Goal: Information Seeking & Learning: Learn about a topic

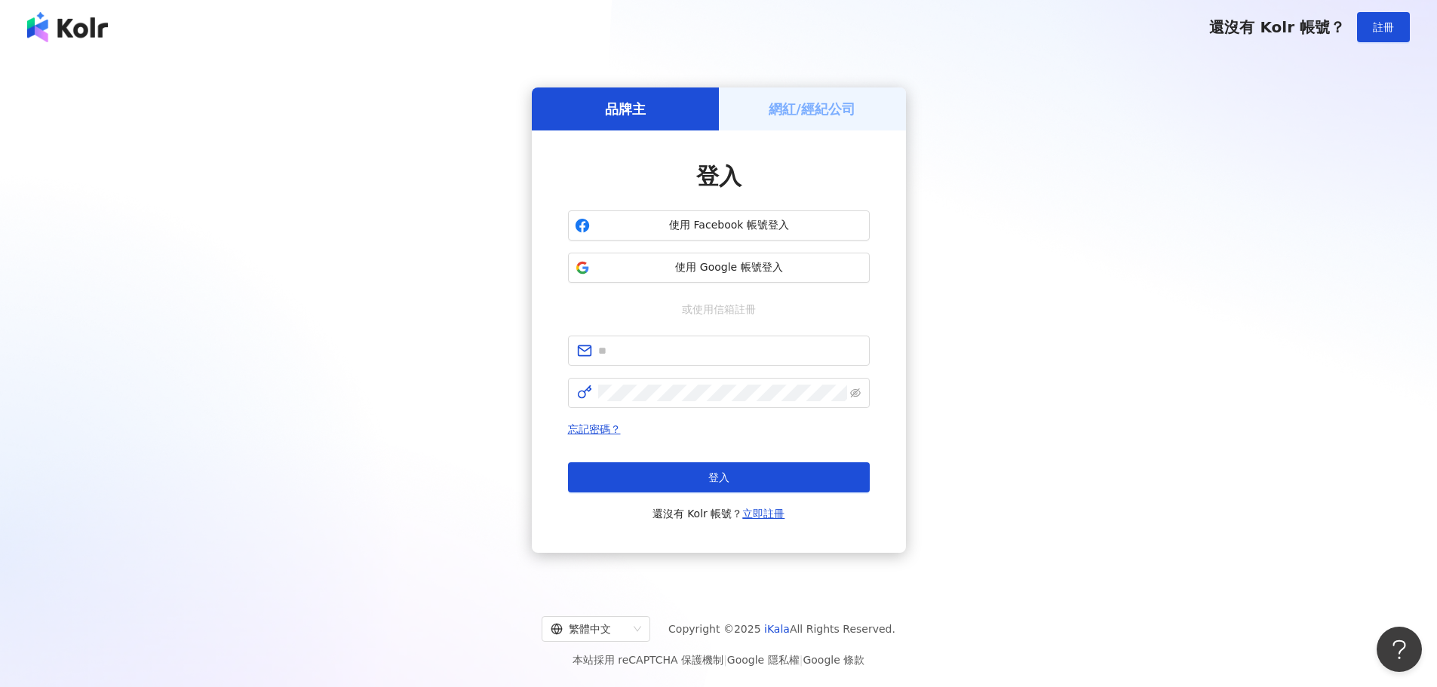
click at [756, 105] on div "網紅/經紀公司" at bounding box center [812, 109] width 187 height 43
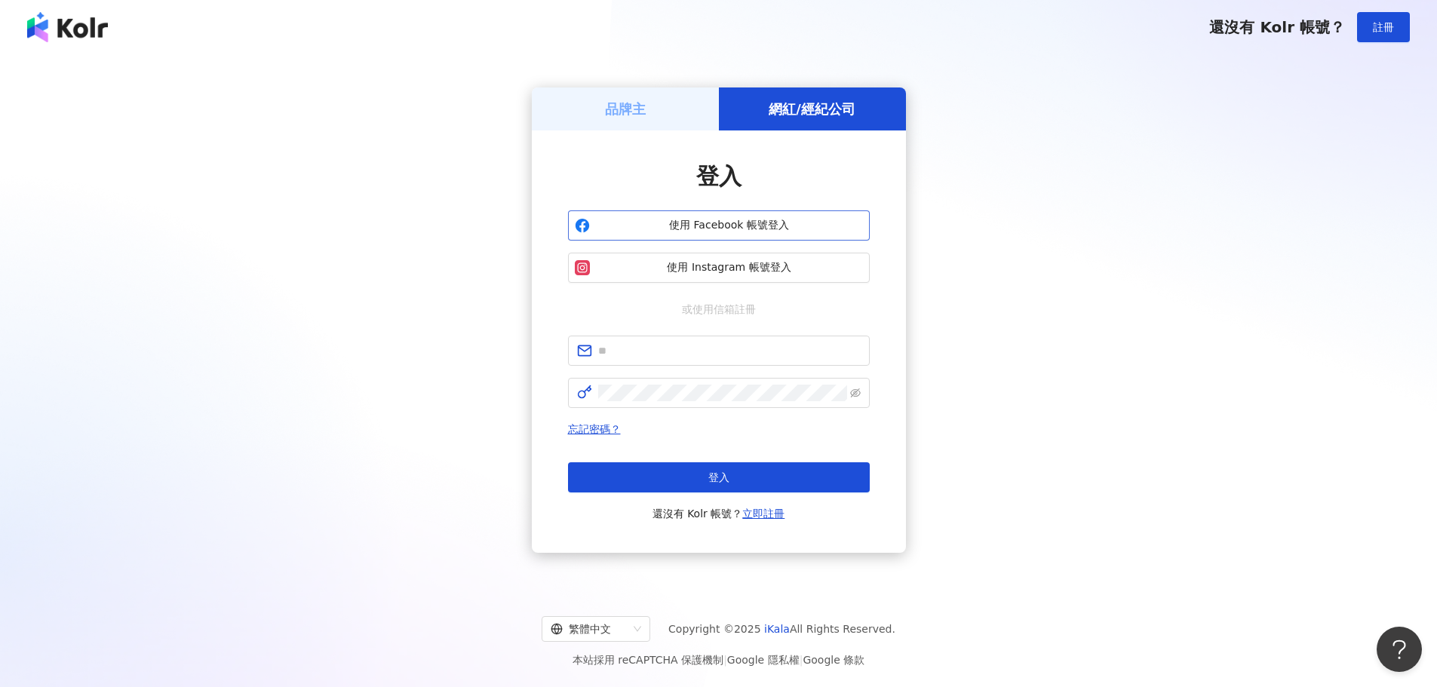
click at [717, 220] on span "使用 Facebook 帳號登入" at bounding box center [729, 225] width 267 height 15
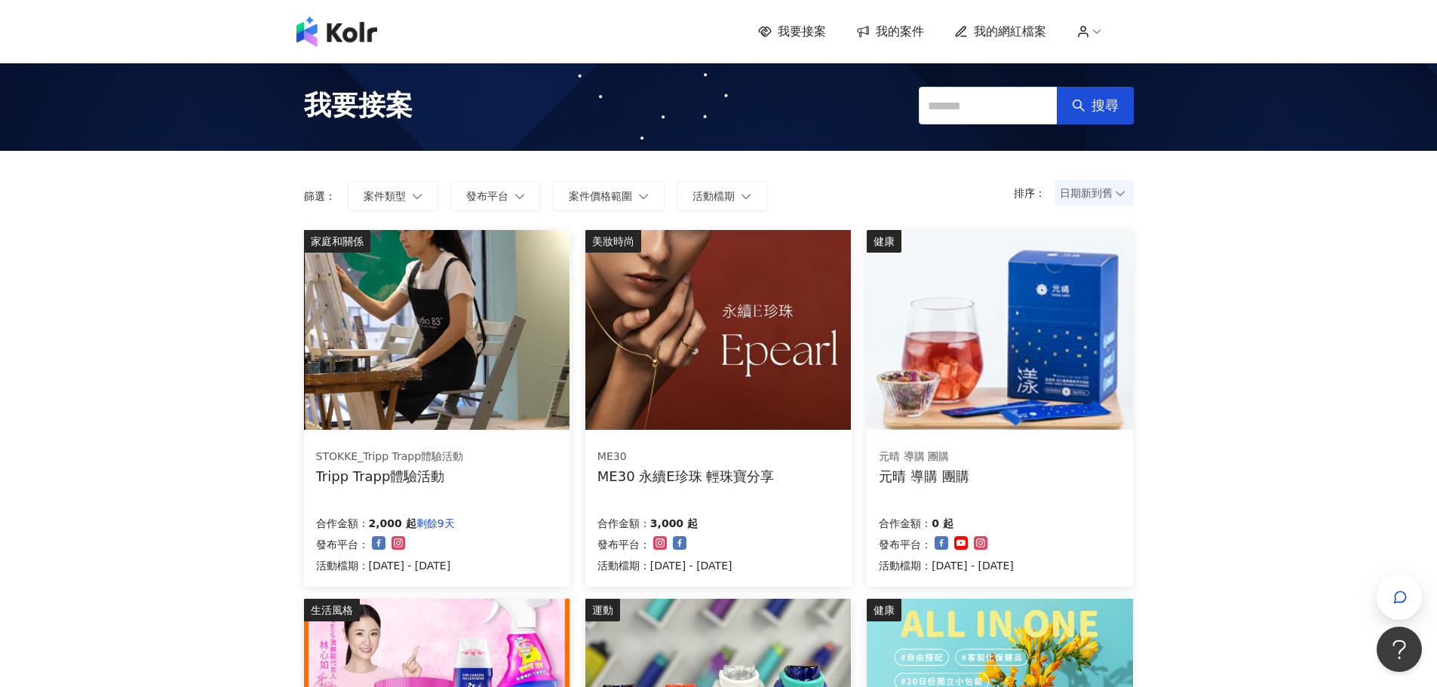
drag, startPoint x: 445, startPoint y: 312, endPoint x: 371, endPoint y: 353, distance: 84.8
click at [371, 353] on img at bounding box center [437, 330] width 266 height 200
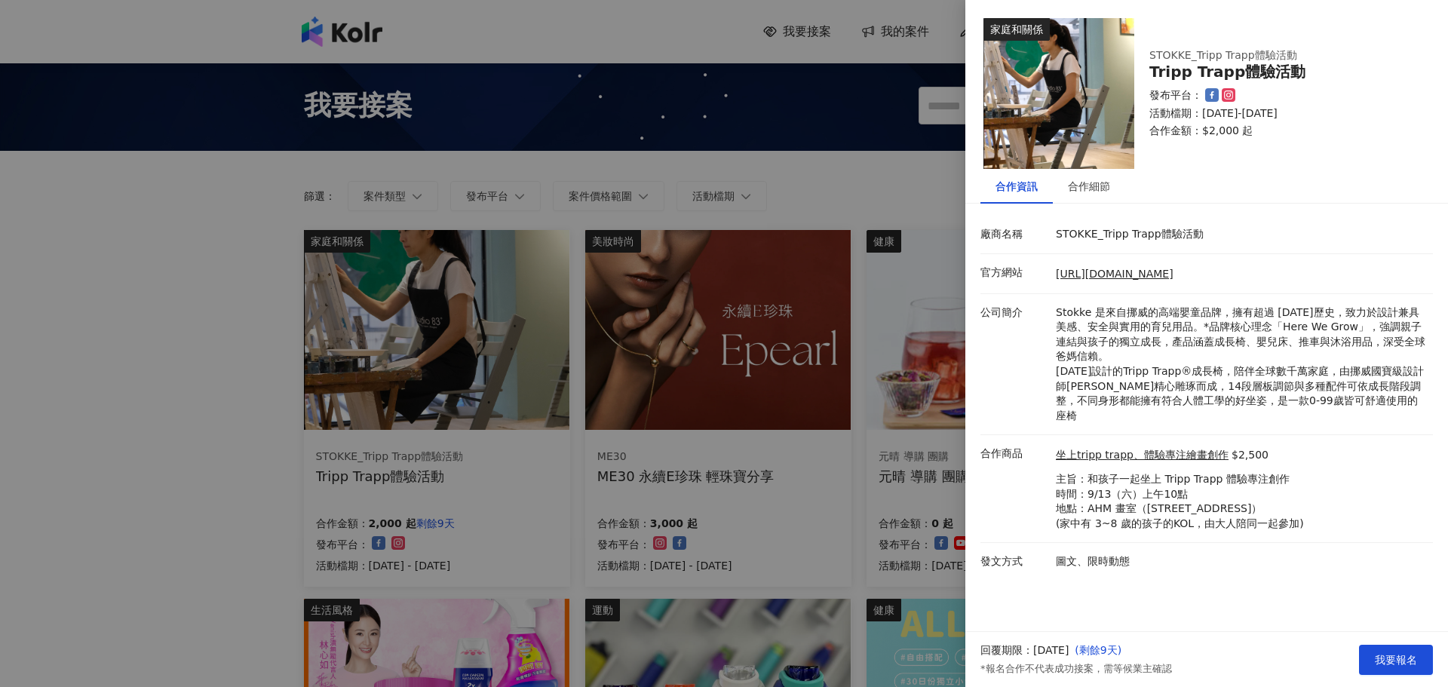
click at [139, 327] on div at bounding box center [724, 343] width 1448 height 687
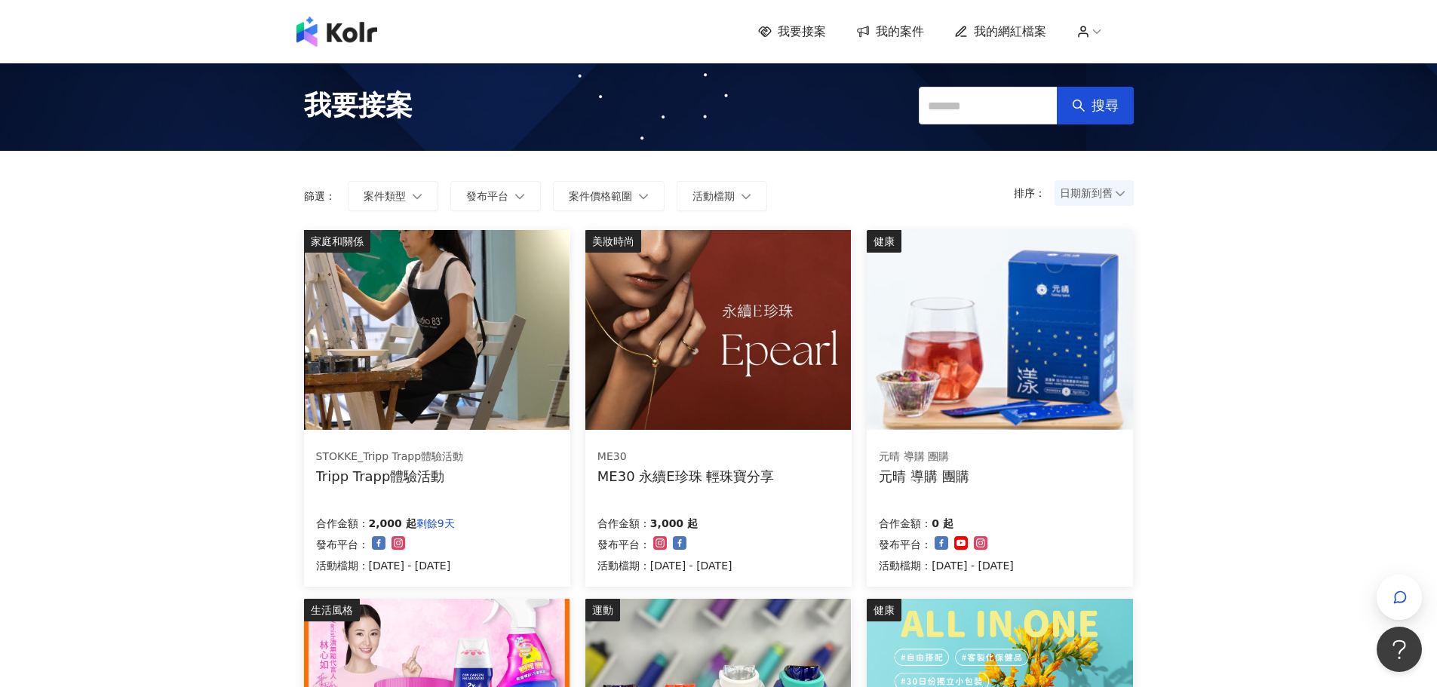
click at [653, 312] on img at bounding box center [718, 330] width 266 height 200
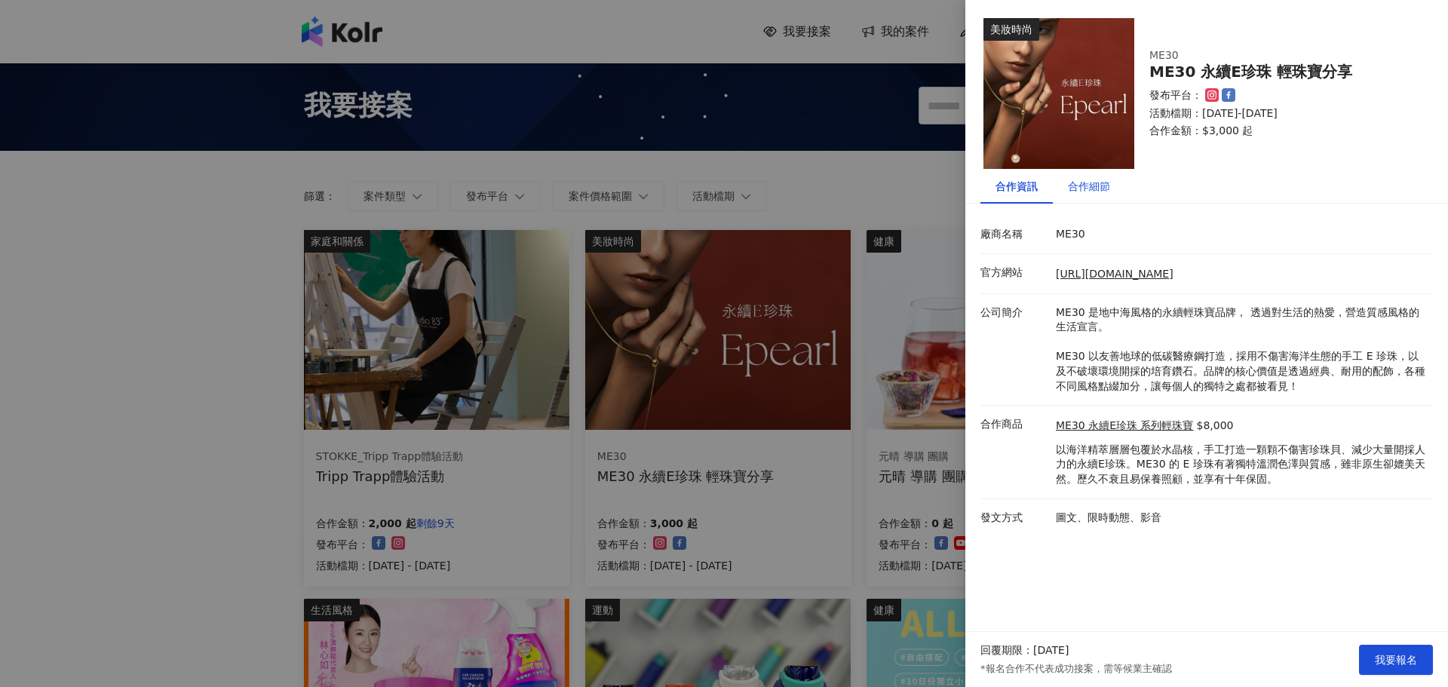
click at [1070, 194] on div "合作細節" at bounding box center [1089, 186] width 42 height 17
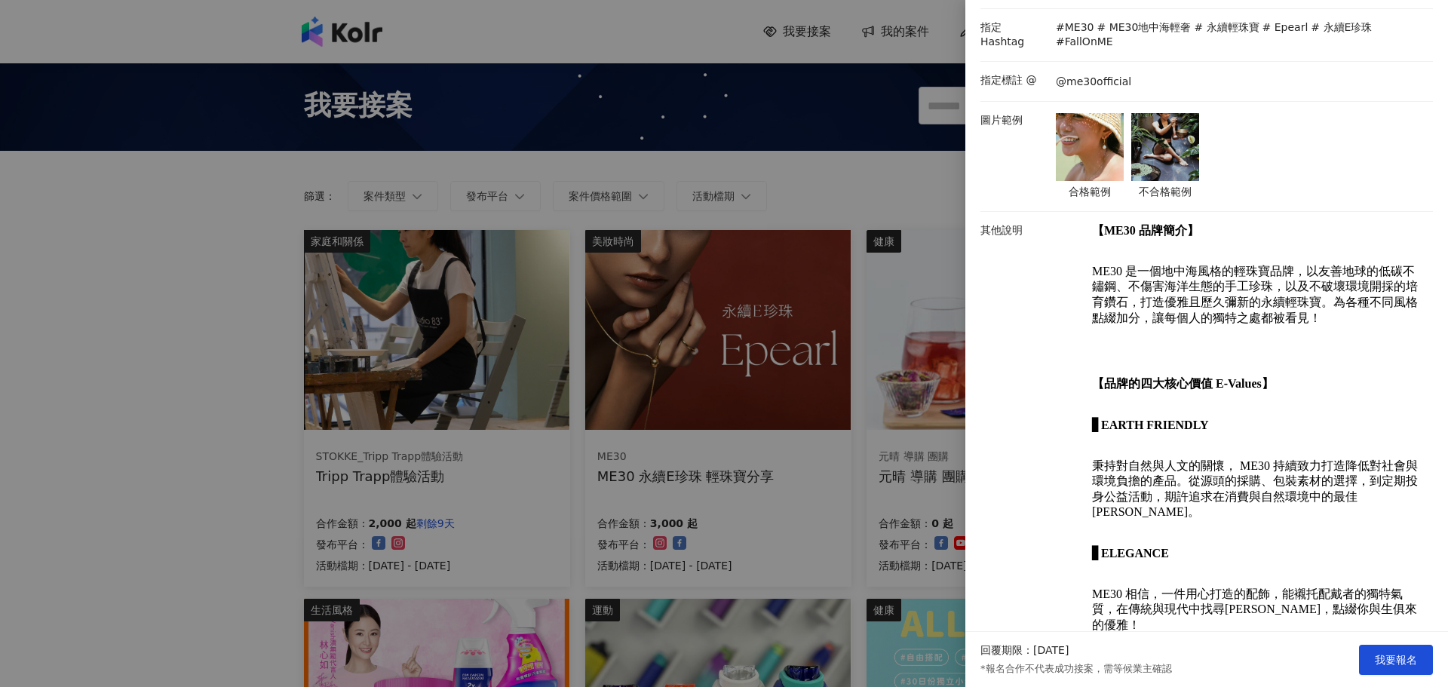
scroll to position [284, 0]
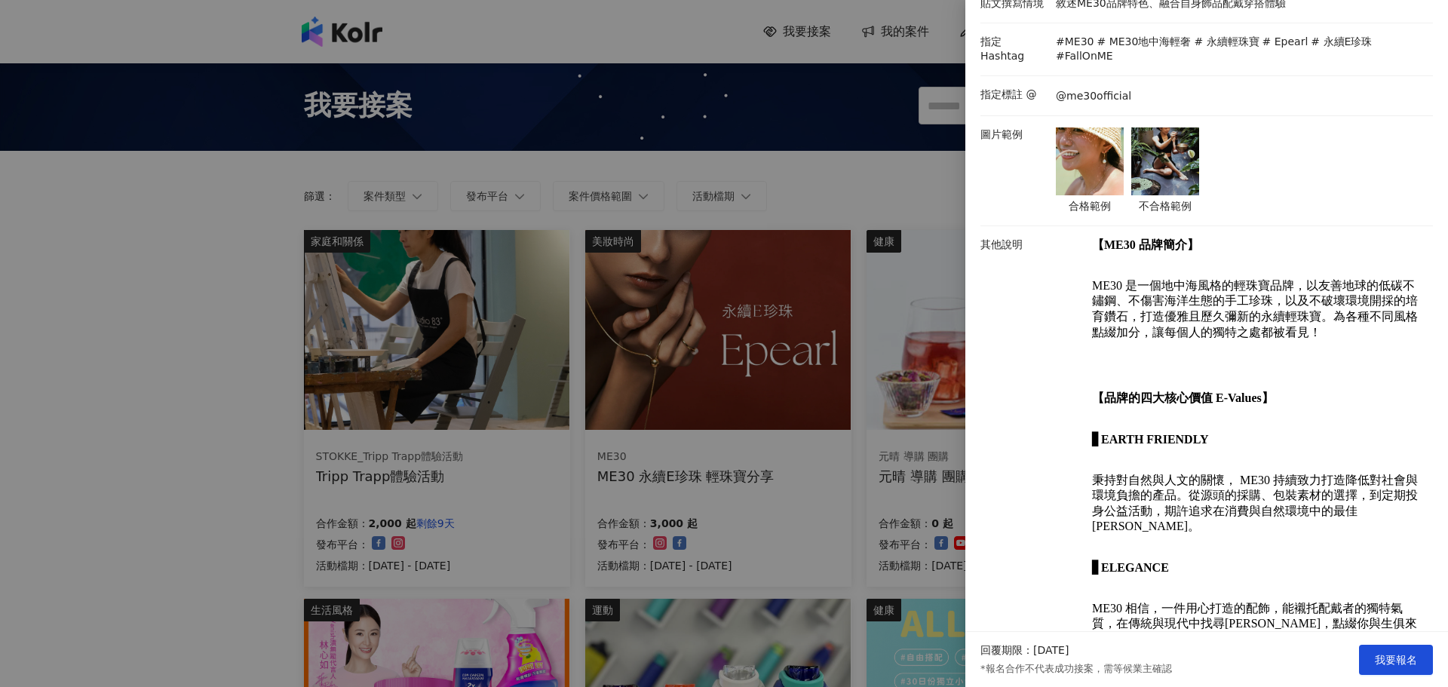
click at [1079, 147] on img at bounding box center [1090, 161] width 68 height 68
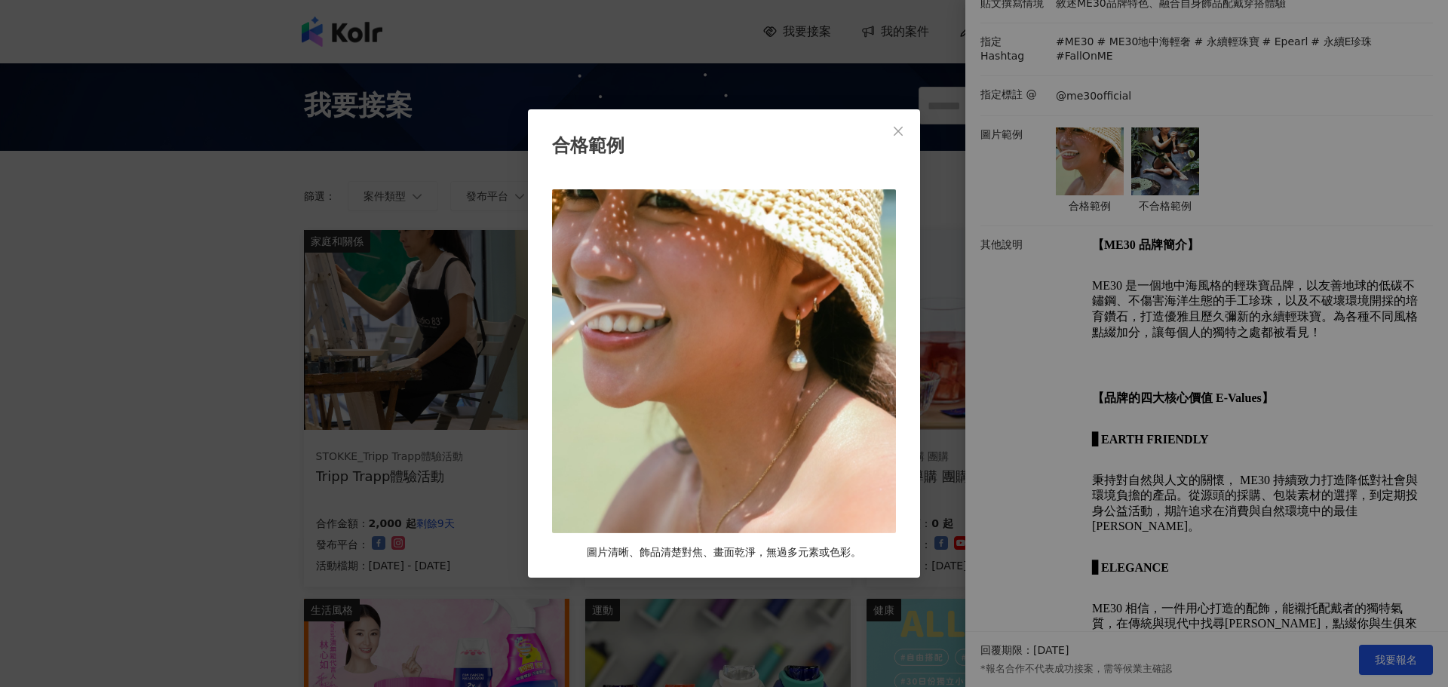
click at [1254, 221] on div "合格範例 圖片清晰、飾品清楚對焦、畫面乾淨，無過多元素或色彩。" at bounding box center [724, 343] width 1448 height 687
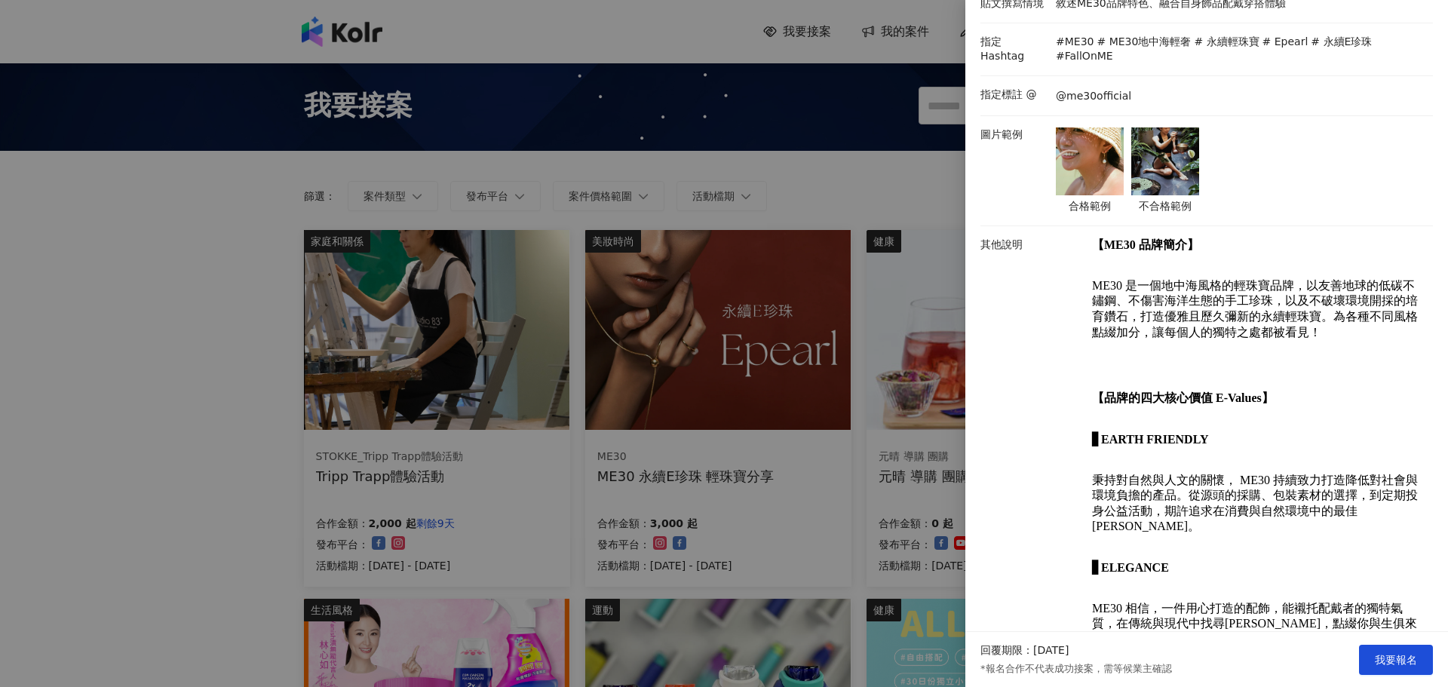
click at [1139, 147] on img at bounding box center [1166, 161] width 68 height 68
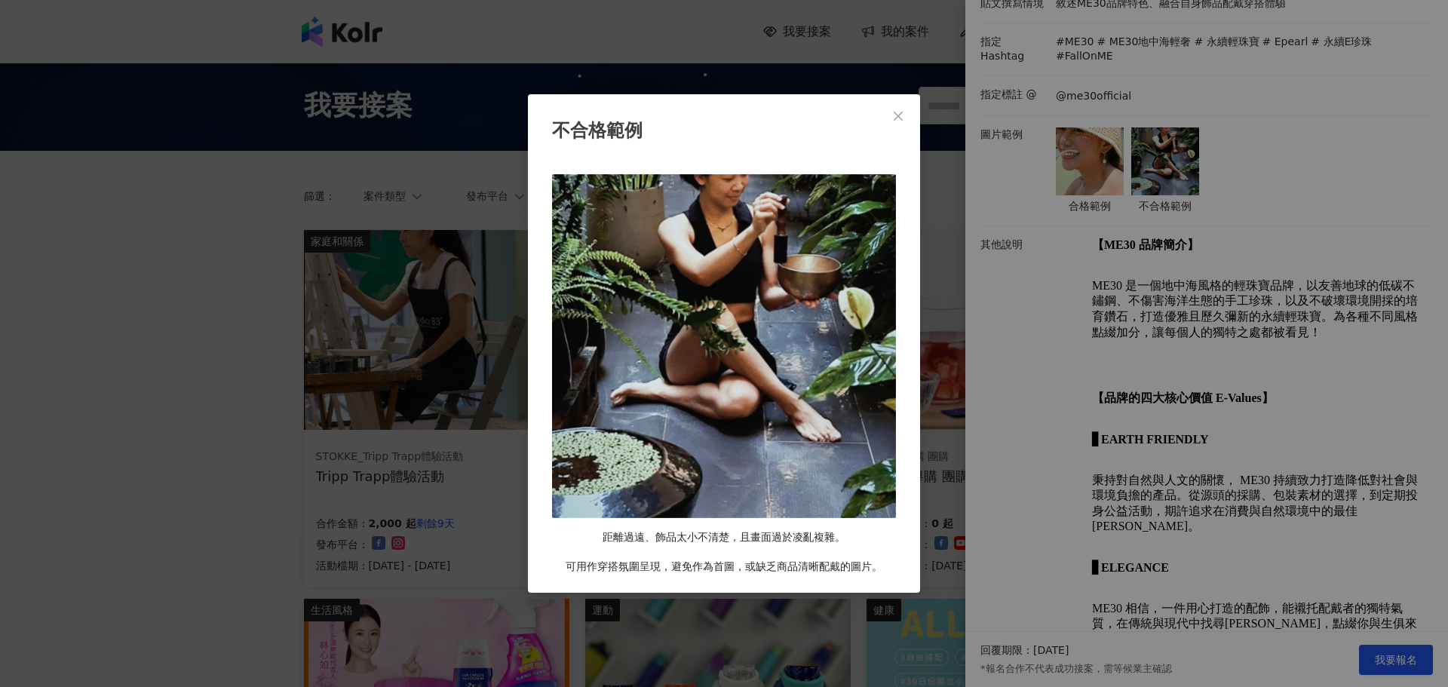
click at [1280, 177] on div "不合格範例 距離過遠、飾品太小不清楚，且畫面過於凌亂複雜。 可用作穿搭氛圍呈現，避免作為首圖，或缺乏商品清晰配戴的圖片。" at bounding box center [724, 343] width 1448 height 687
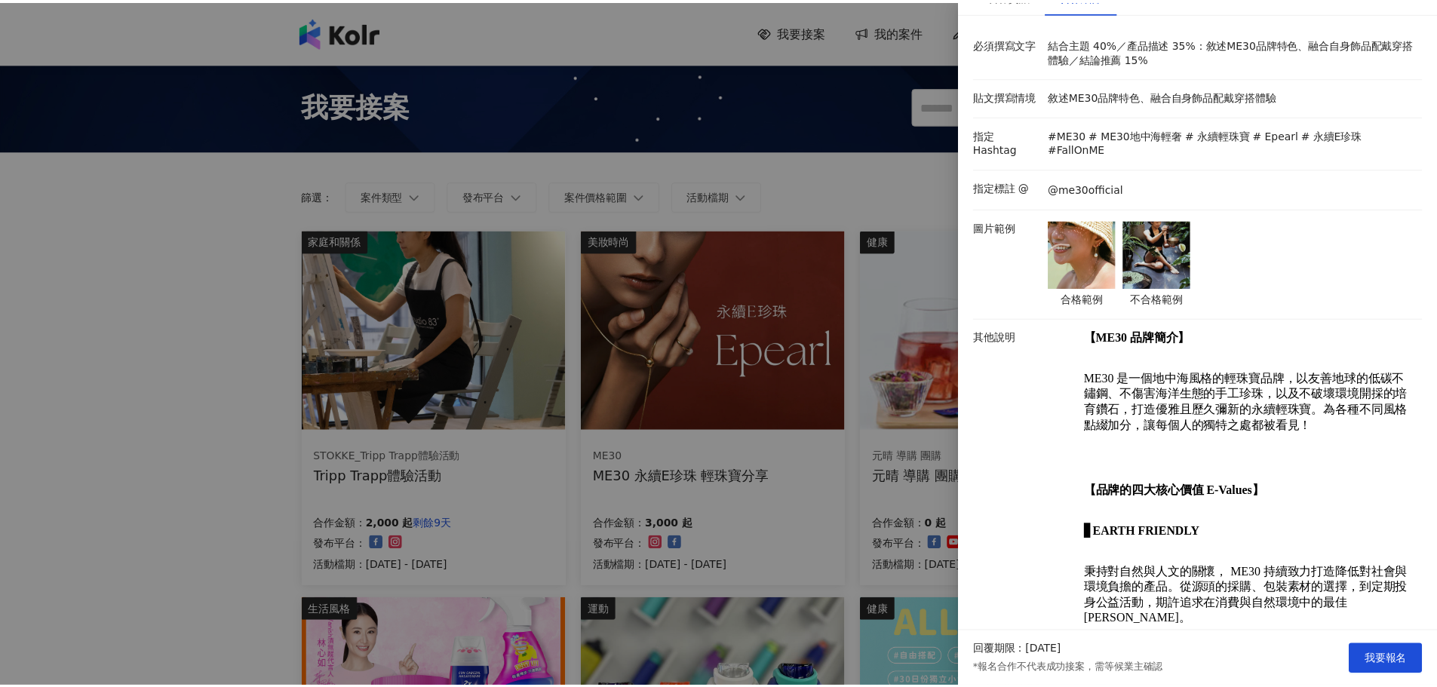
scroll to position [0, 0]
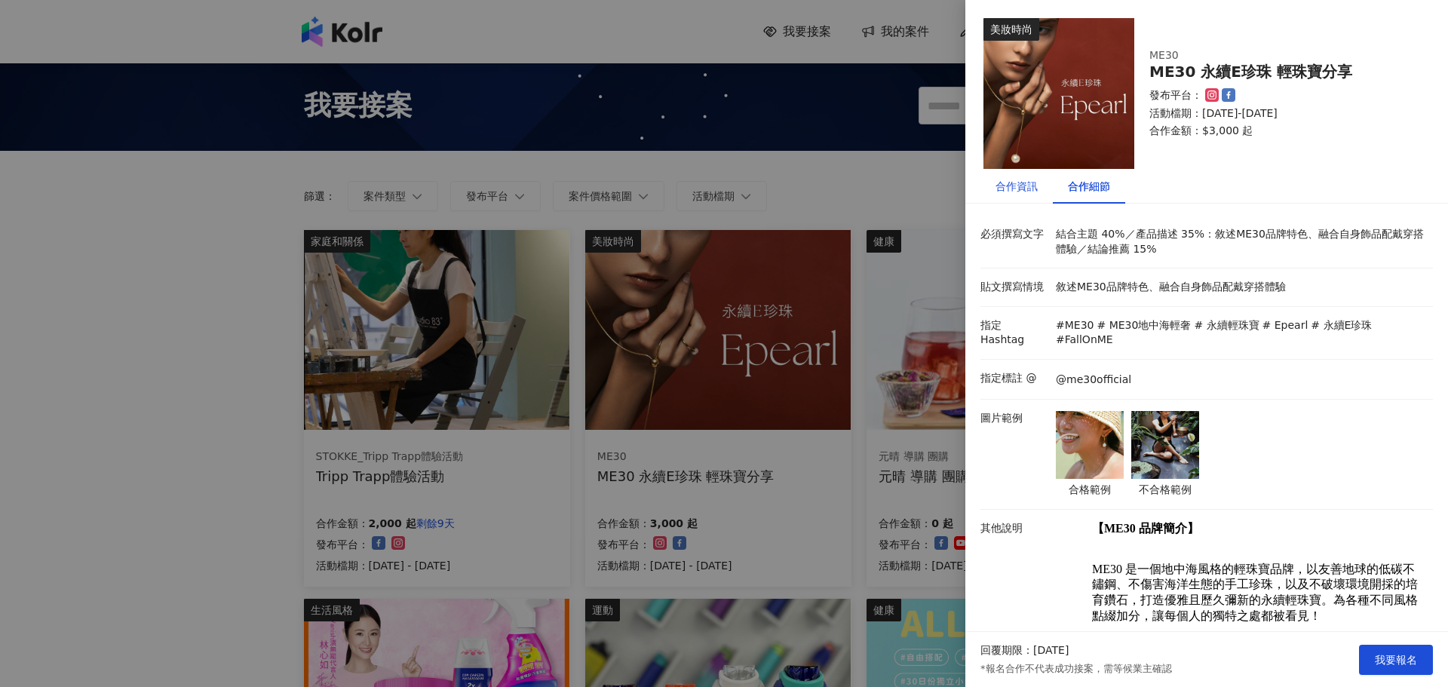
click at [1018, 192] on div "合作資訊" at bounding box center [1017, 186] width 42 height 17
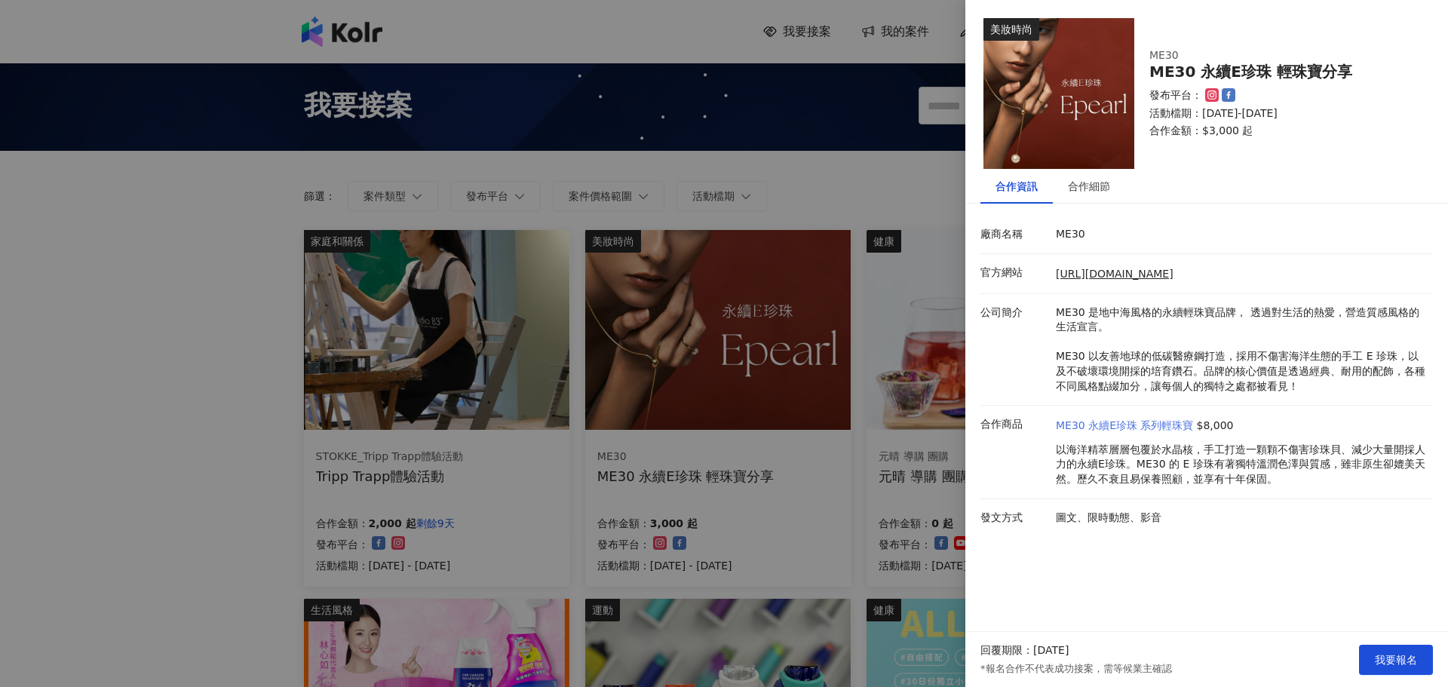
click at [1114, 423] on link "ME30 永續E珍珠 系列輕珠寶" at bounding box center [1125, 426] width 138 height 15
click at [904, 177] on div at bounding box center [724, 343] width 1448 height 687
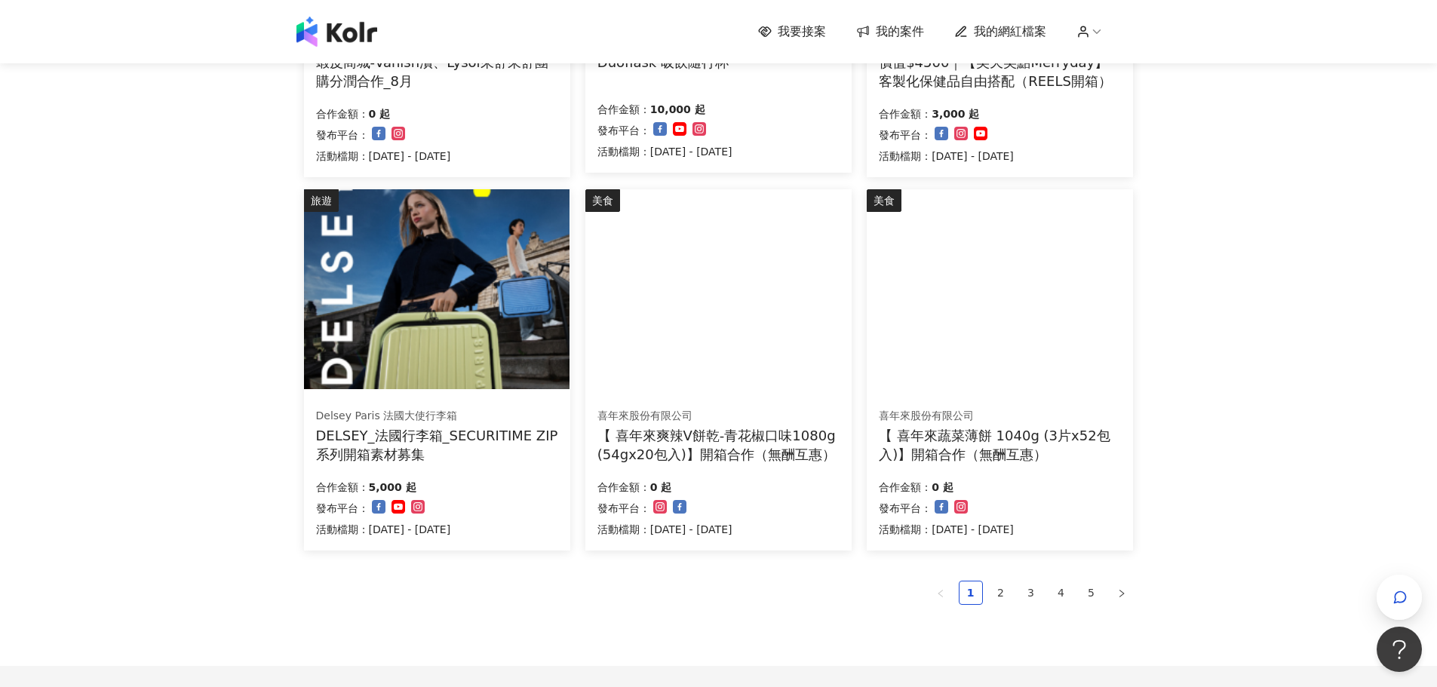
scroll to position [830, 0]
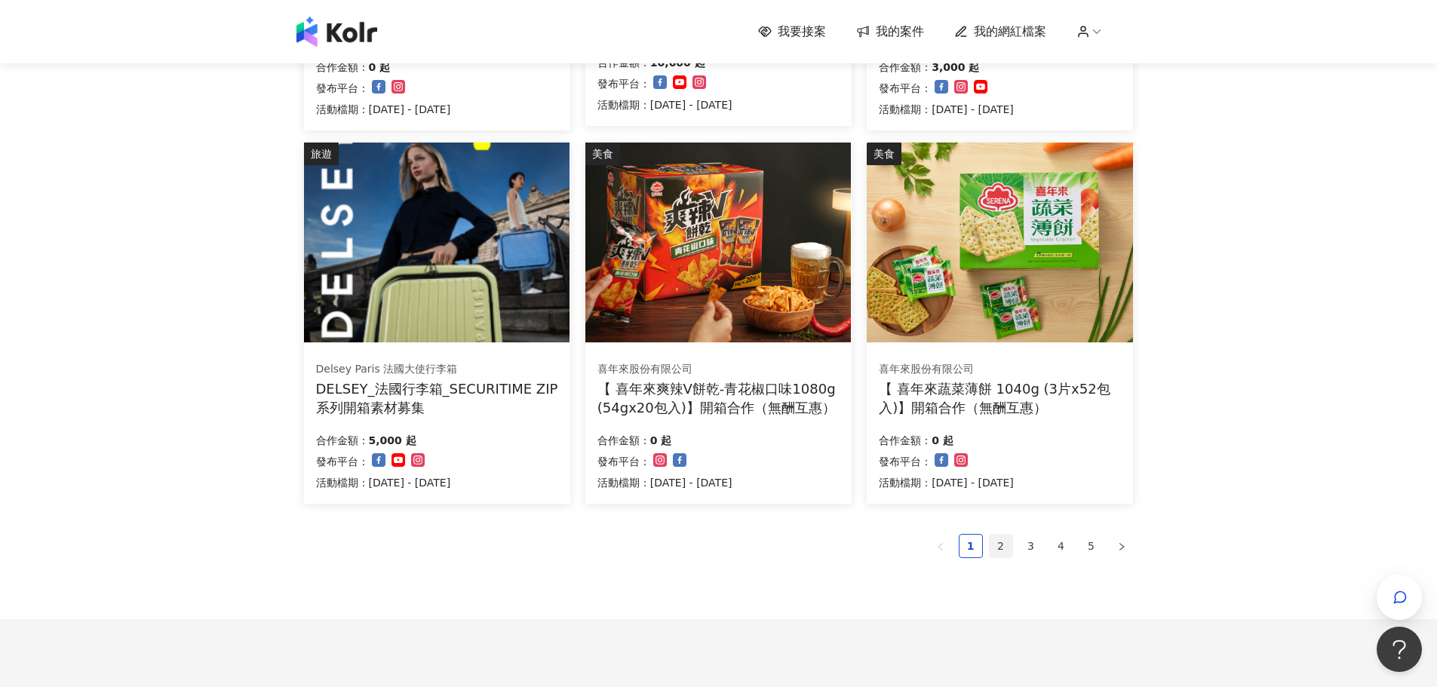
click at [1006, 542] on link "2" at bounding box center [1001, 546] width 23 height 23
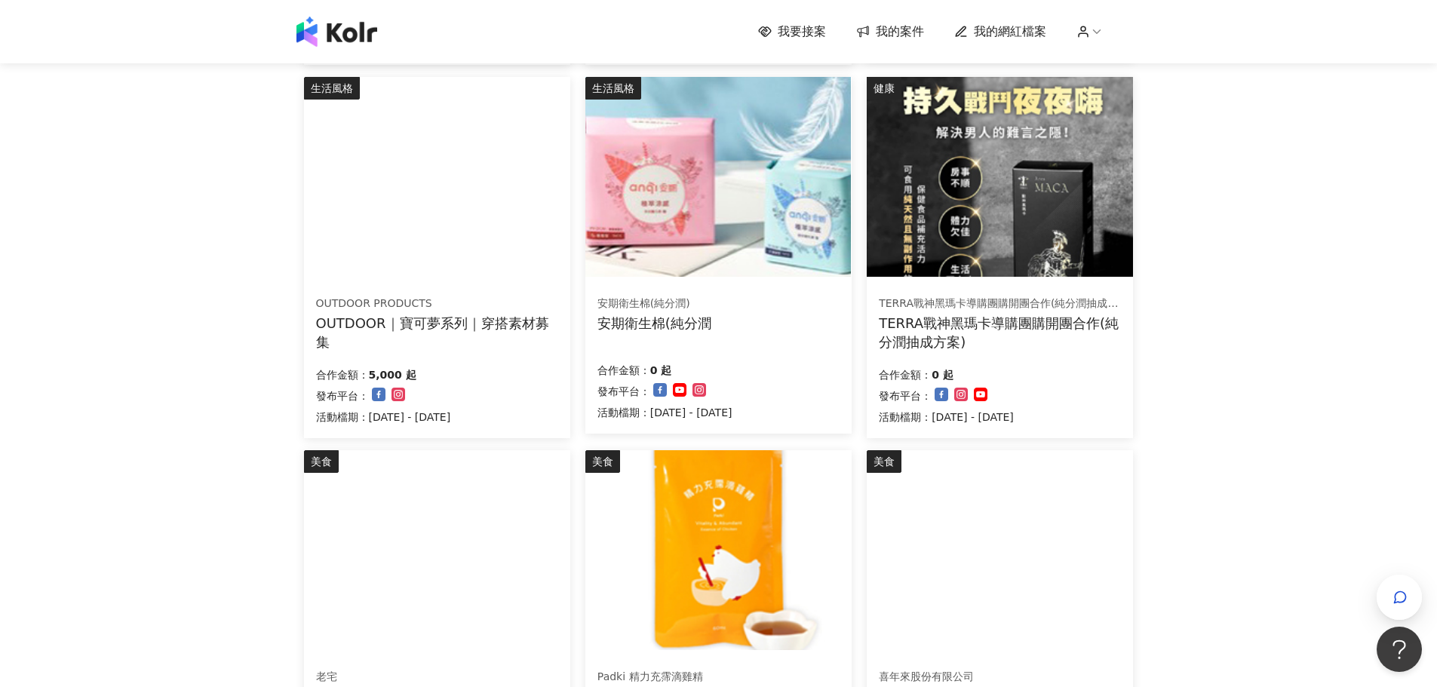
scroll to position [754, 0]
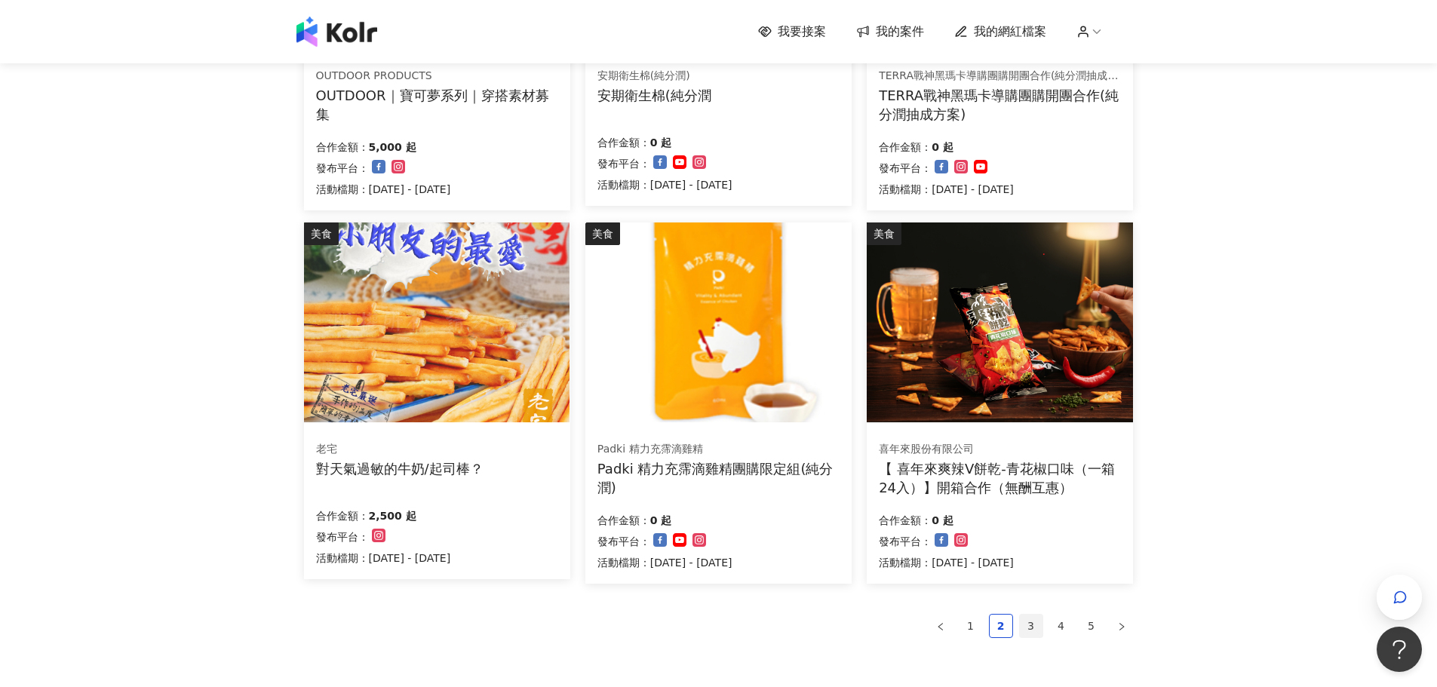
click at [1036, 624] on link "3" at bounding box center [1031, 626] width 23 height 23
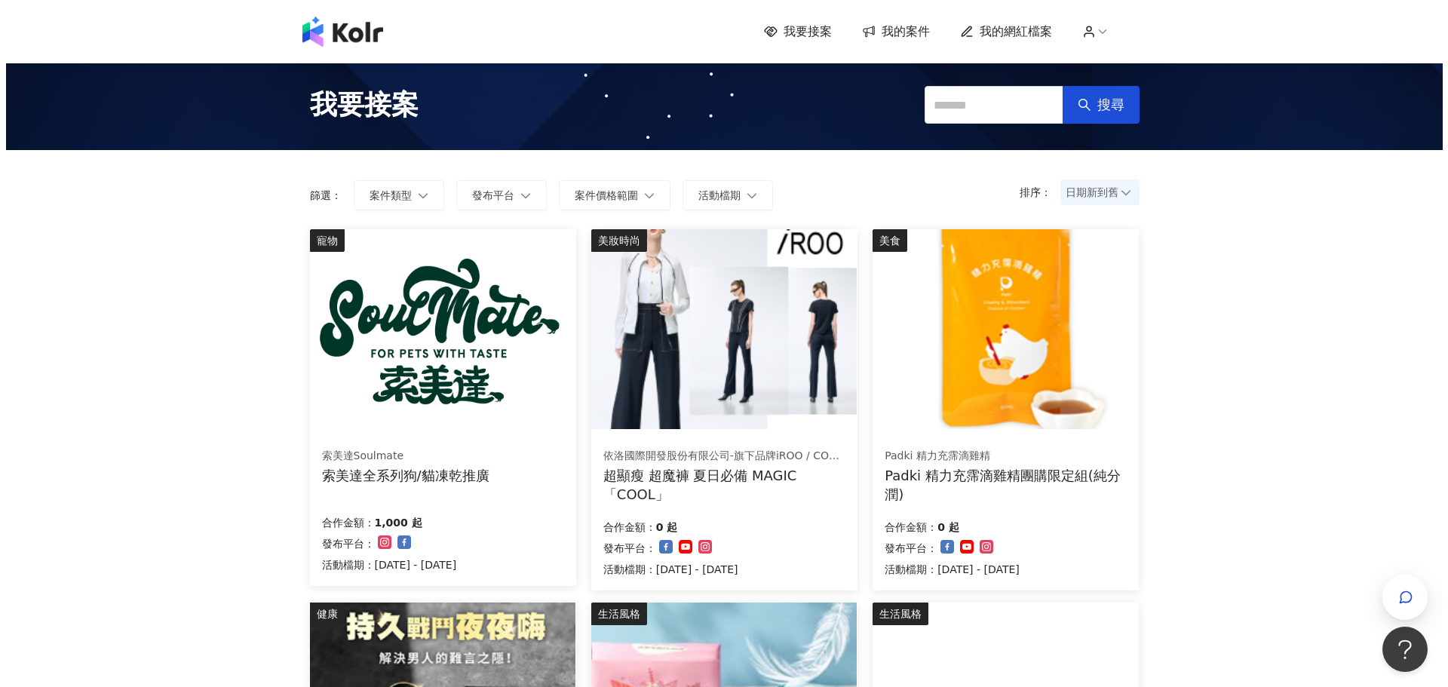
scroll to position [0, 0]
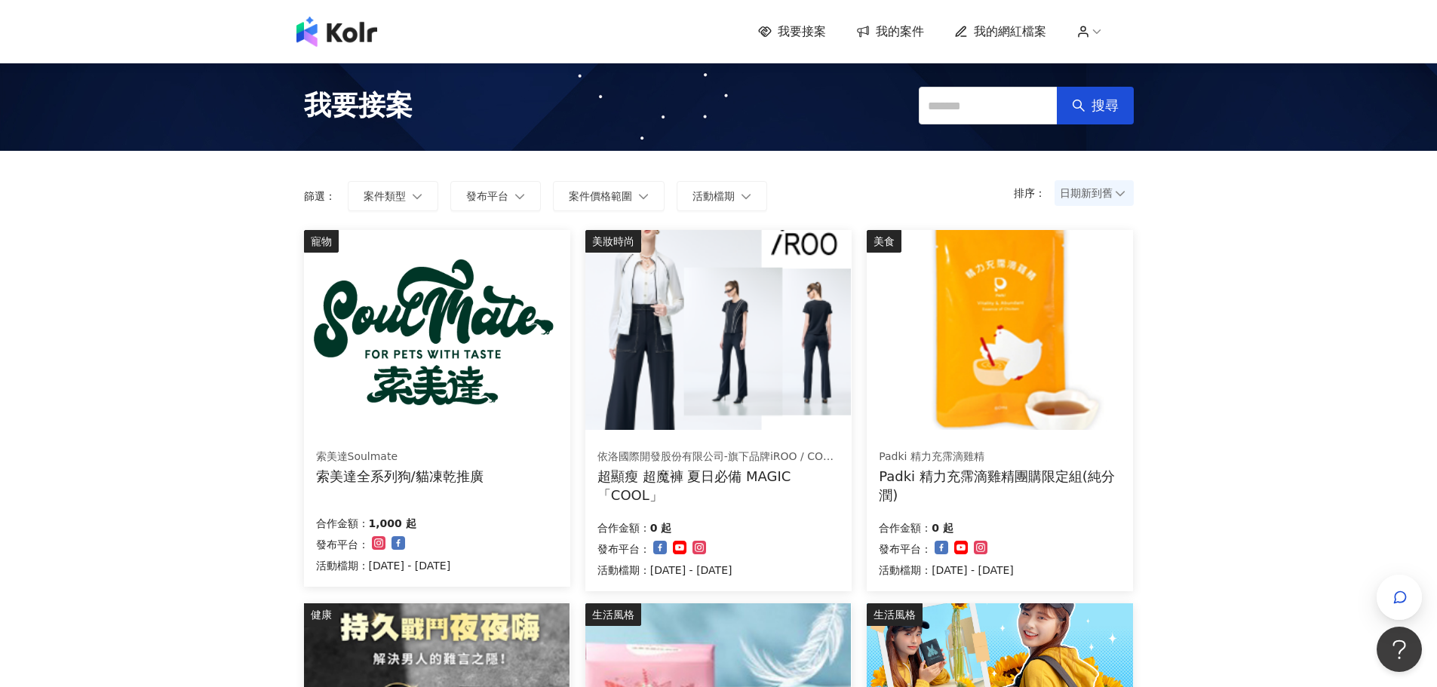
click at [479, 331] on img at bounding box center [437, 330] width 266 height 200
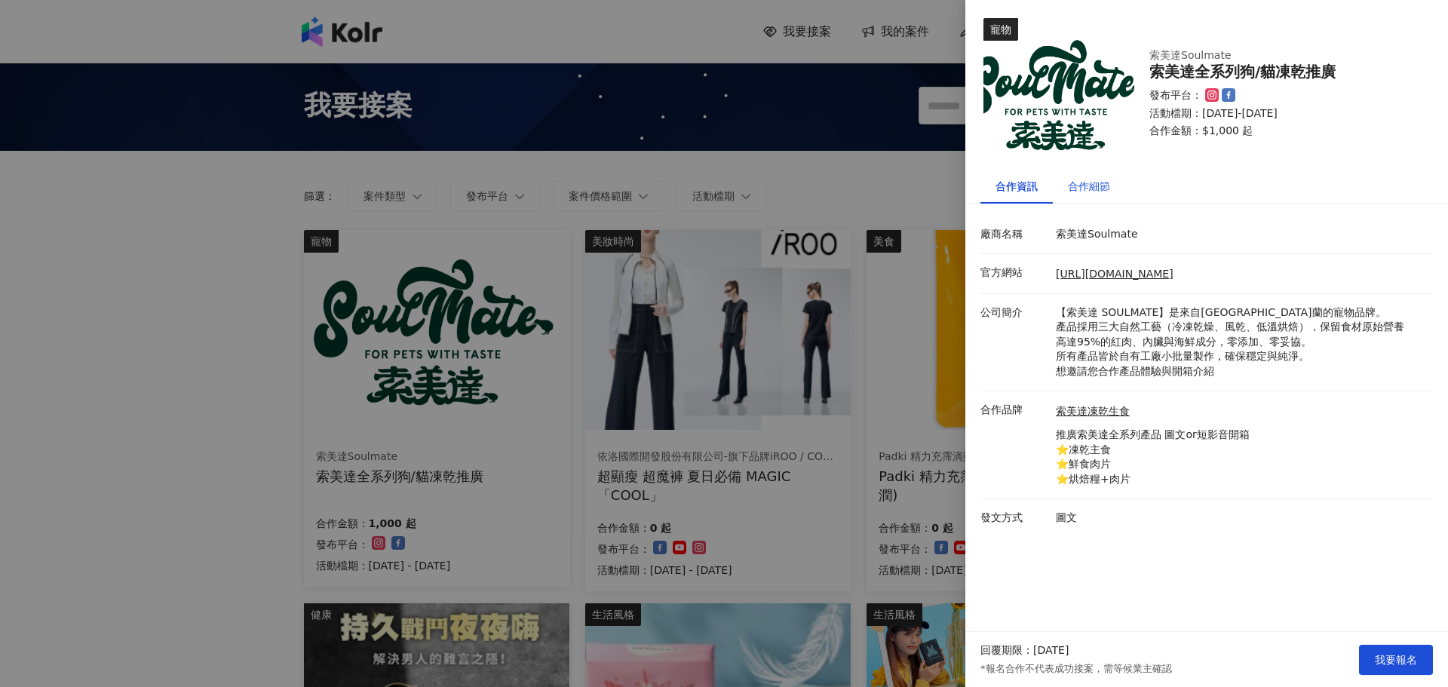
click at [1100, 180] on div "合作細節" at bounding box center [1089, 186] width 42 height 17
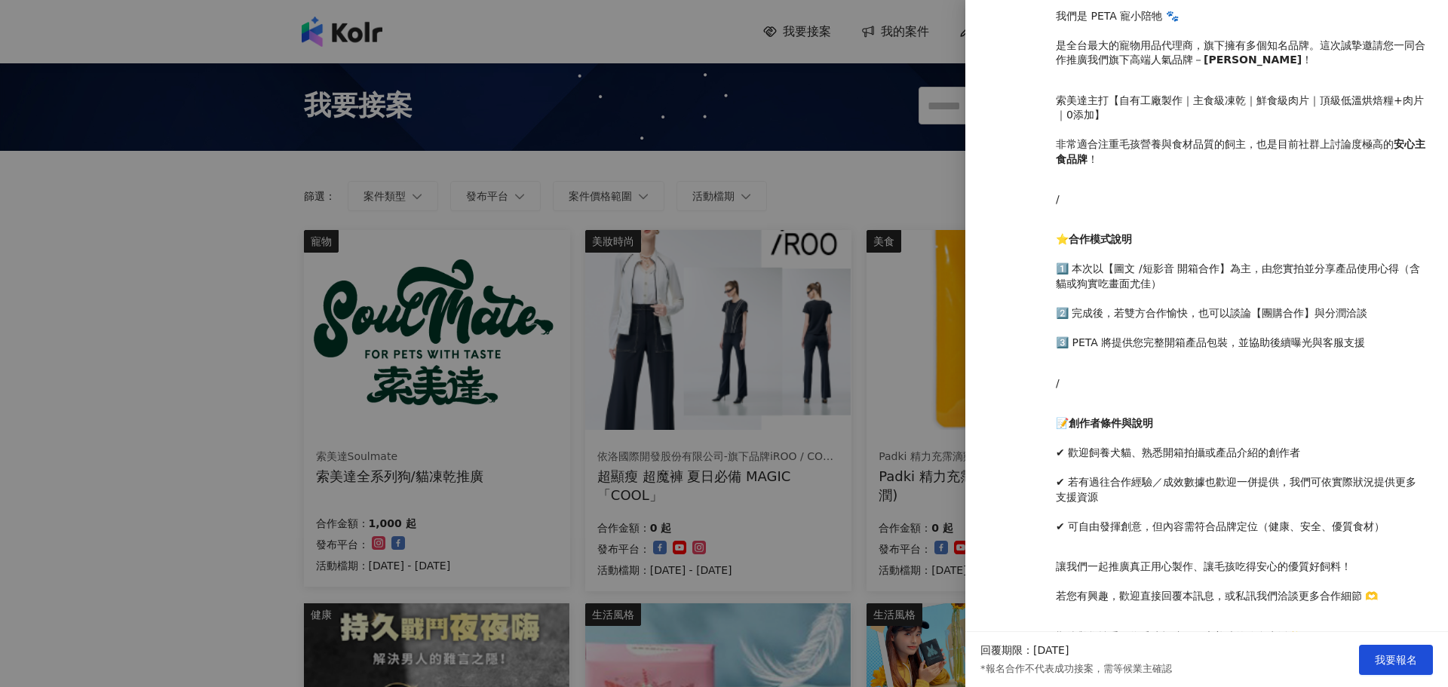
scroll to position [536, 0]
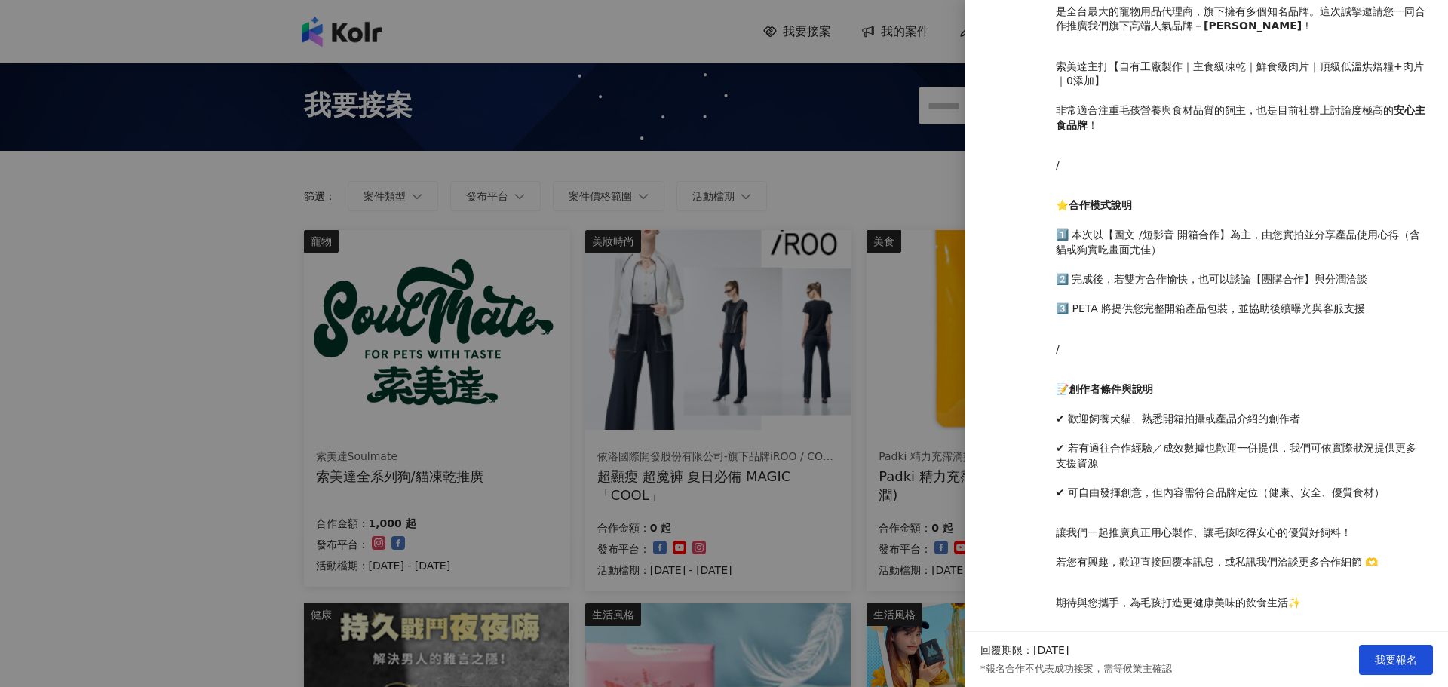
click at [131, 254] on div at bounding box center [724, 343] width 1448 height 687
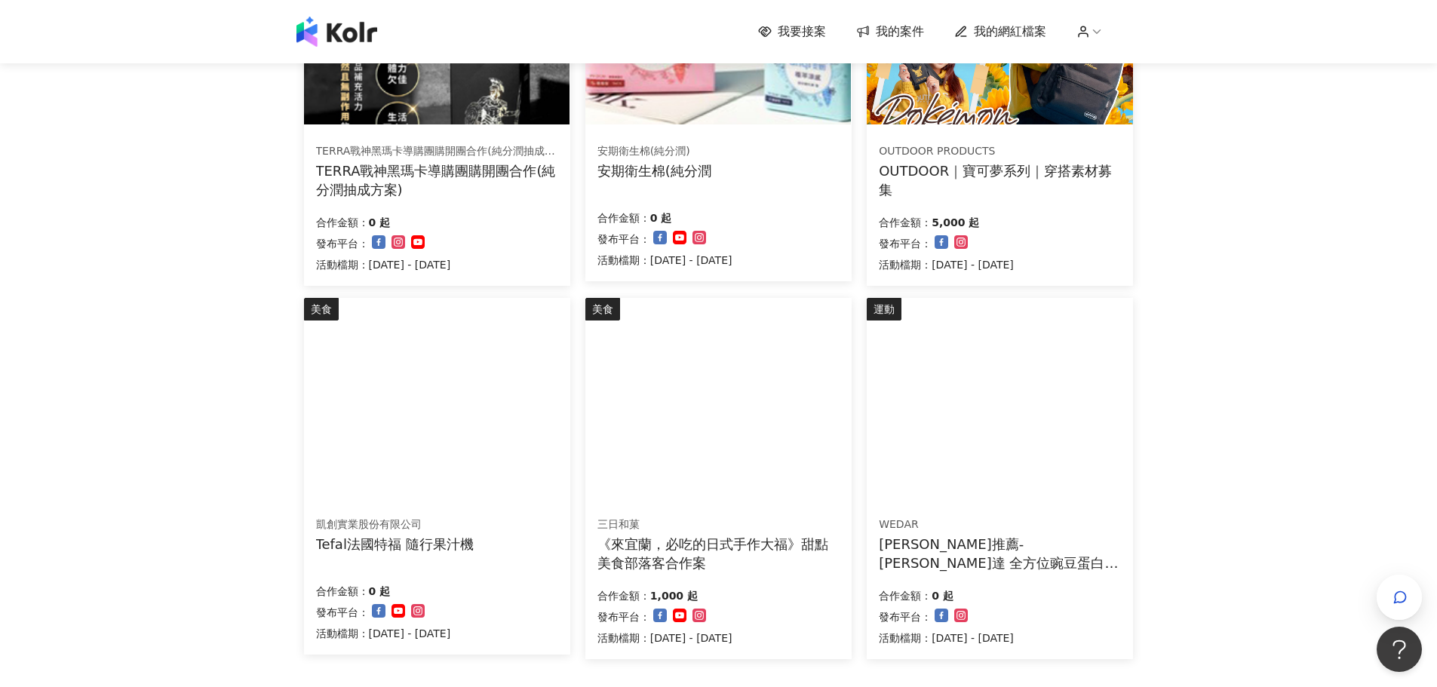
scroll to position [934, 0]
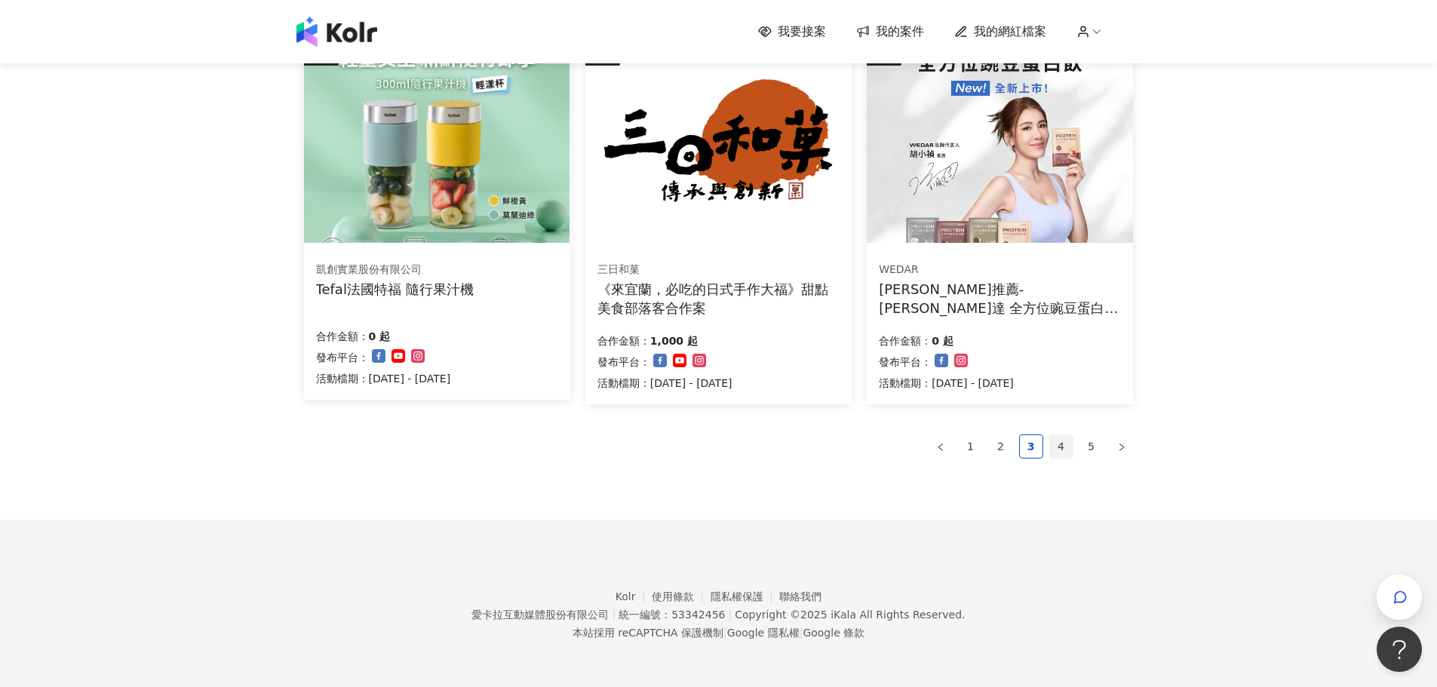
click at [1055, 445] on link "4" at bounding box center [1061, 446] width 23 height 23
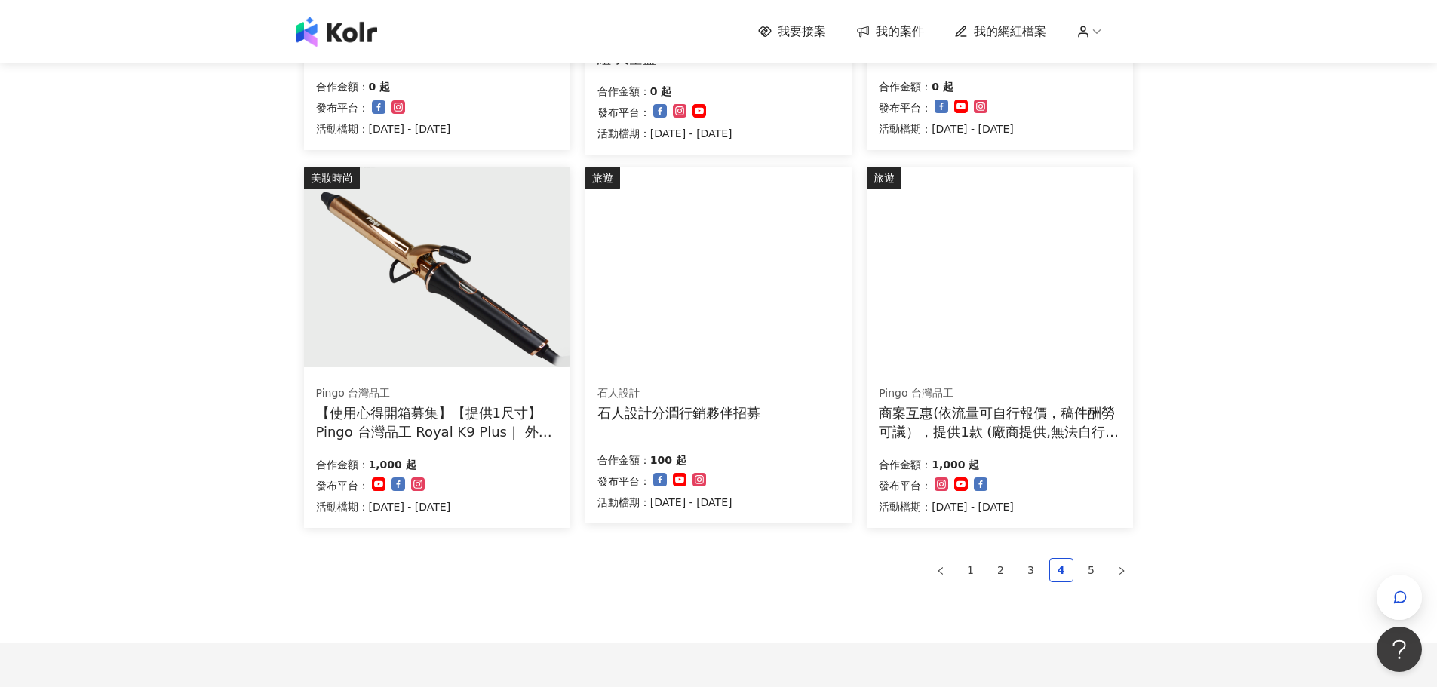
scroll to position [858, 0]
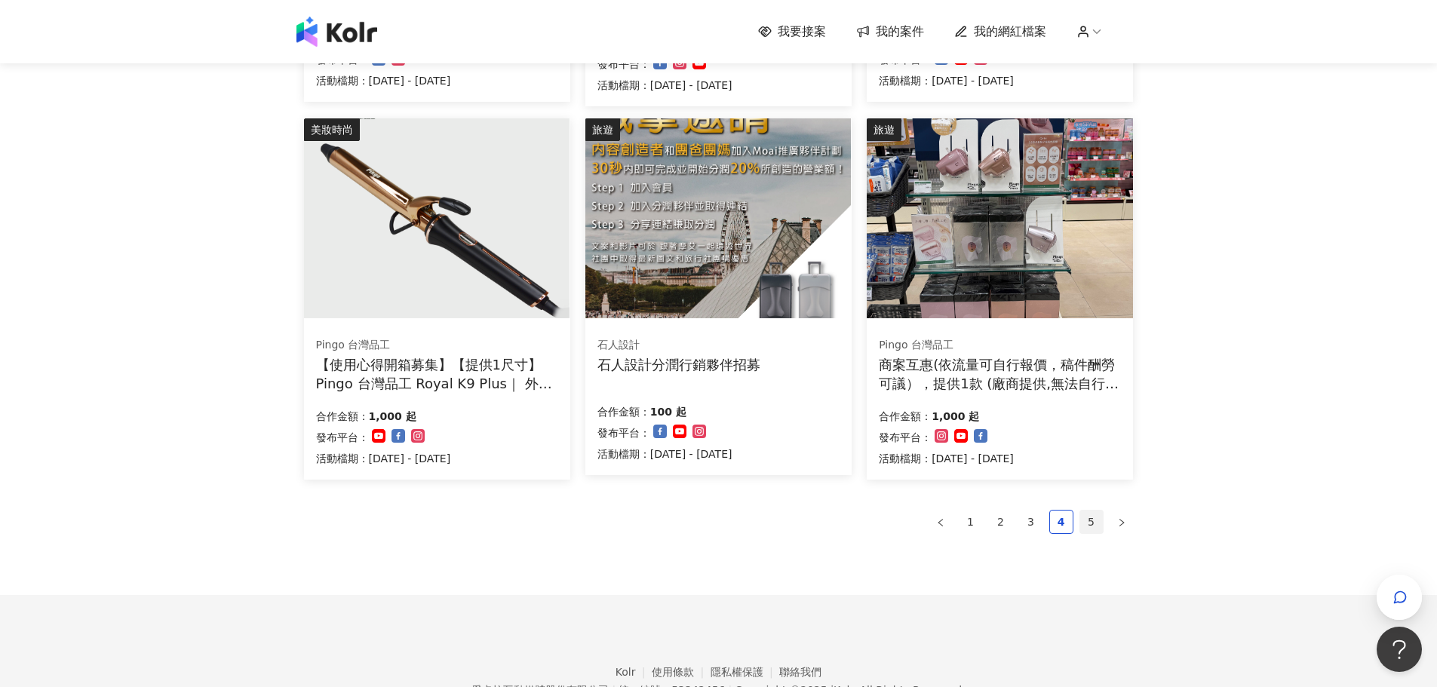
click at [1085, 521] on link "5" at bounding box center [1091, 522] width 23 height 23
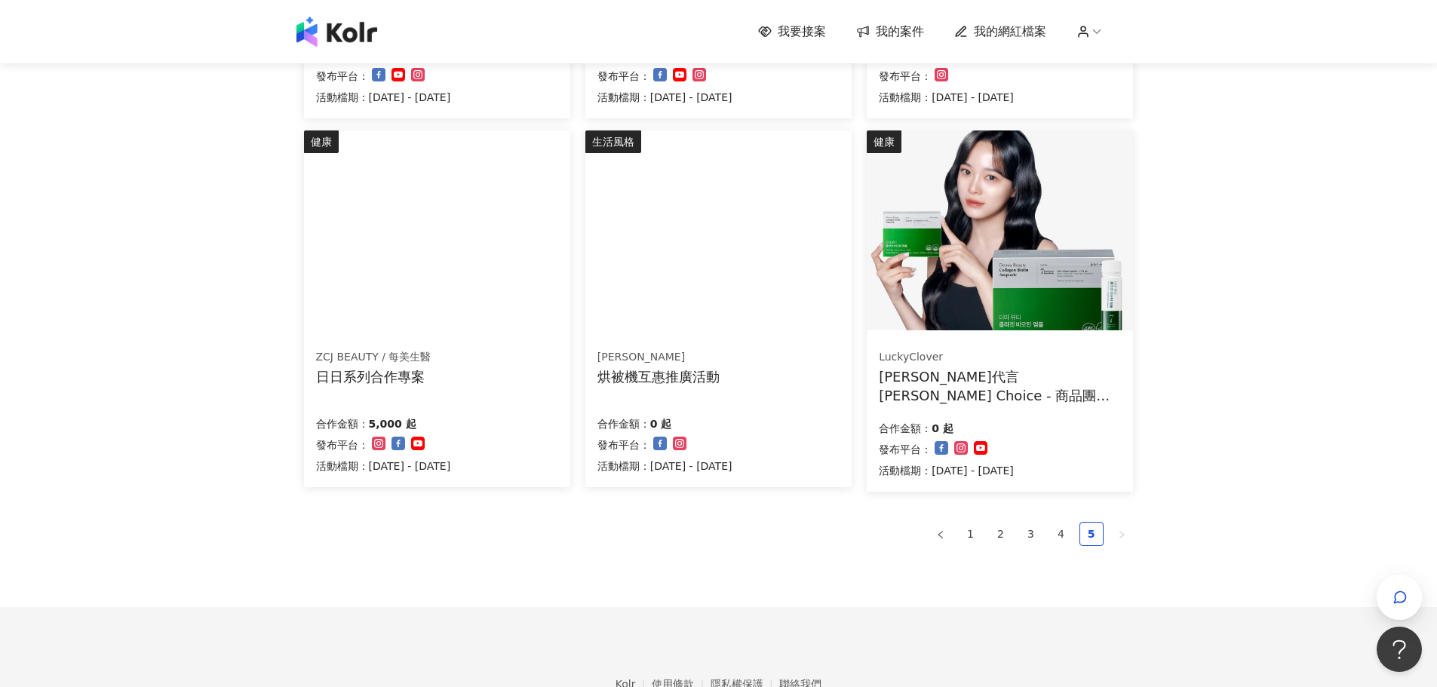
scroll to position [929, 0]
